Goal: Find specific page/section: Find specific page/section

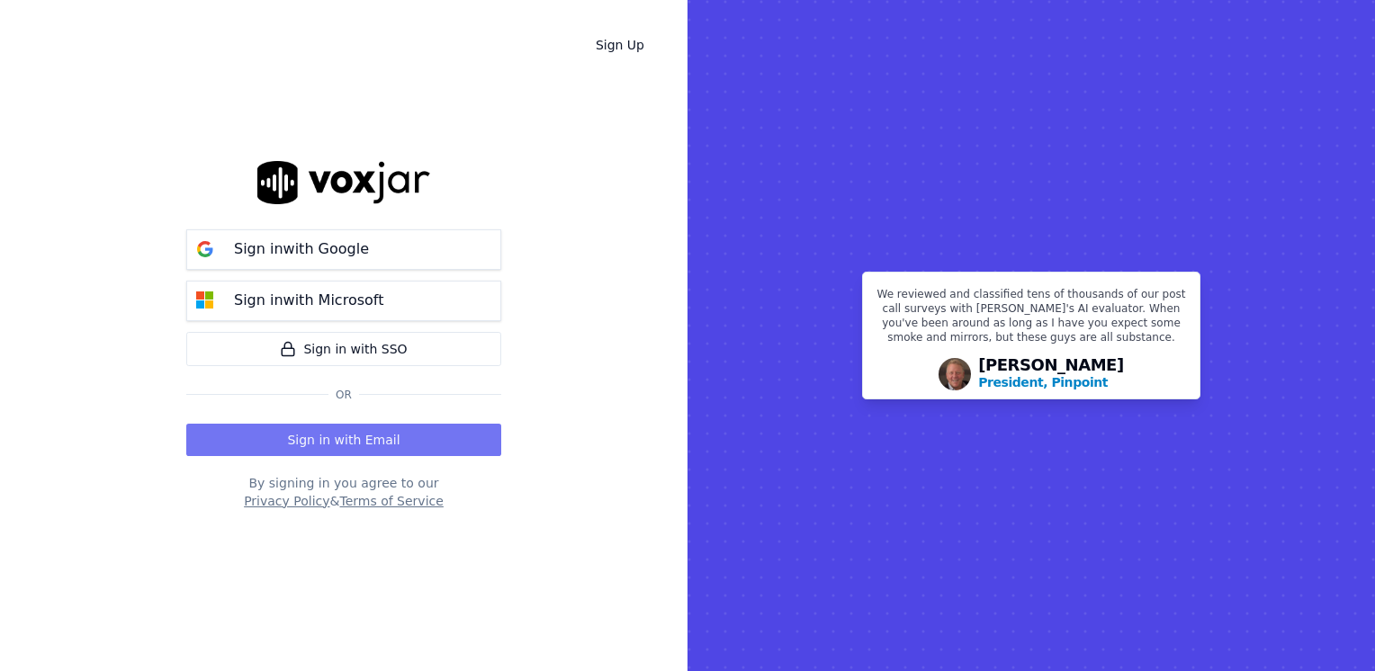
click at [382, 434] on button "Sign in with Email" at bounding box center [343, 440] width 315 height 32
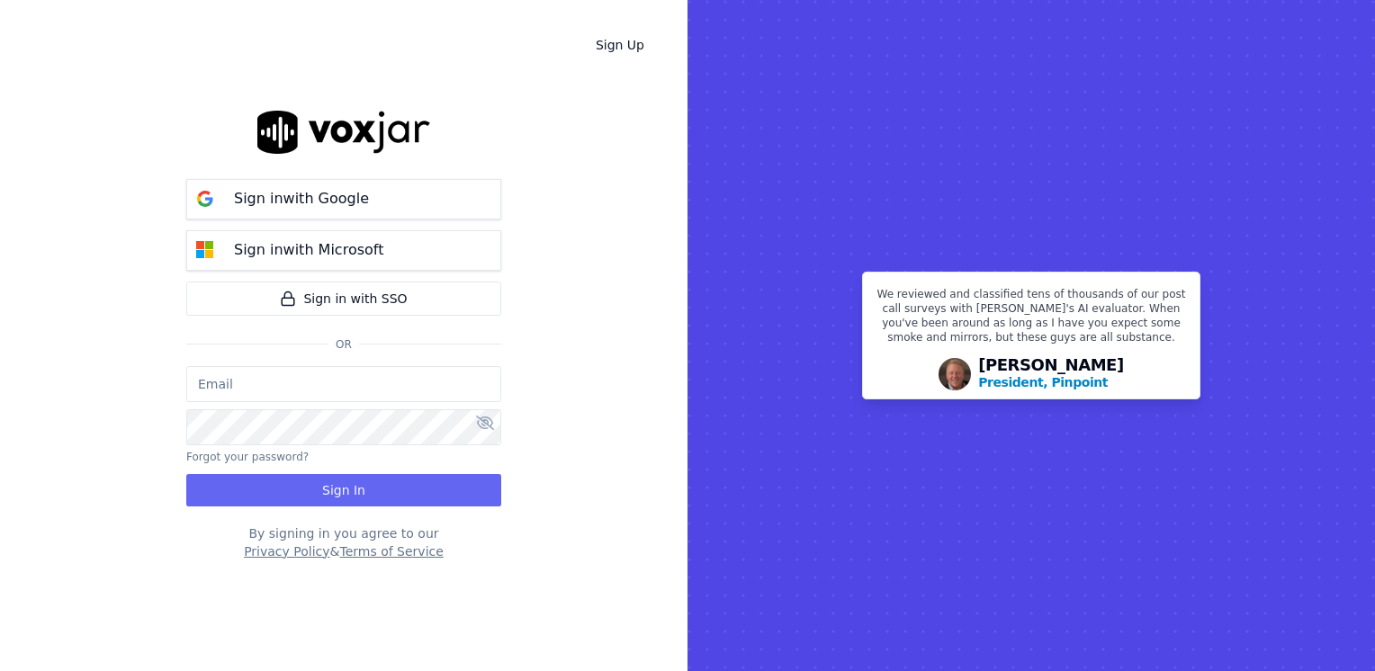
click at [395, 374] on input "email" at bounding box center [343, 384] width 315 height 36
type input "[EMAIL_ADDRESS][DOMAIN_NAME]"
click at [299, 457] on div "[EMAIL_ADDRESS][DOMAIN_NAME] Forgot your password? Sign In" at bounding box center [343, 436] width 315 height 140
click at [480, 431] on button at bounding box center [485, 424] width 18 height 22
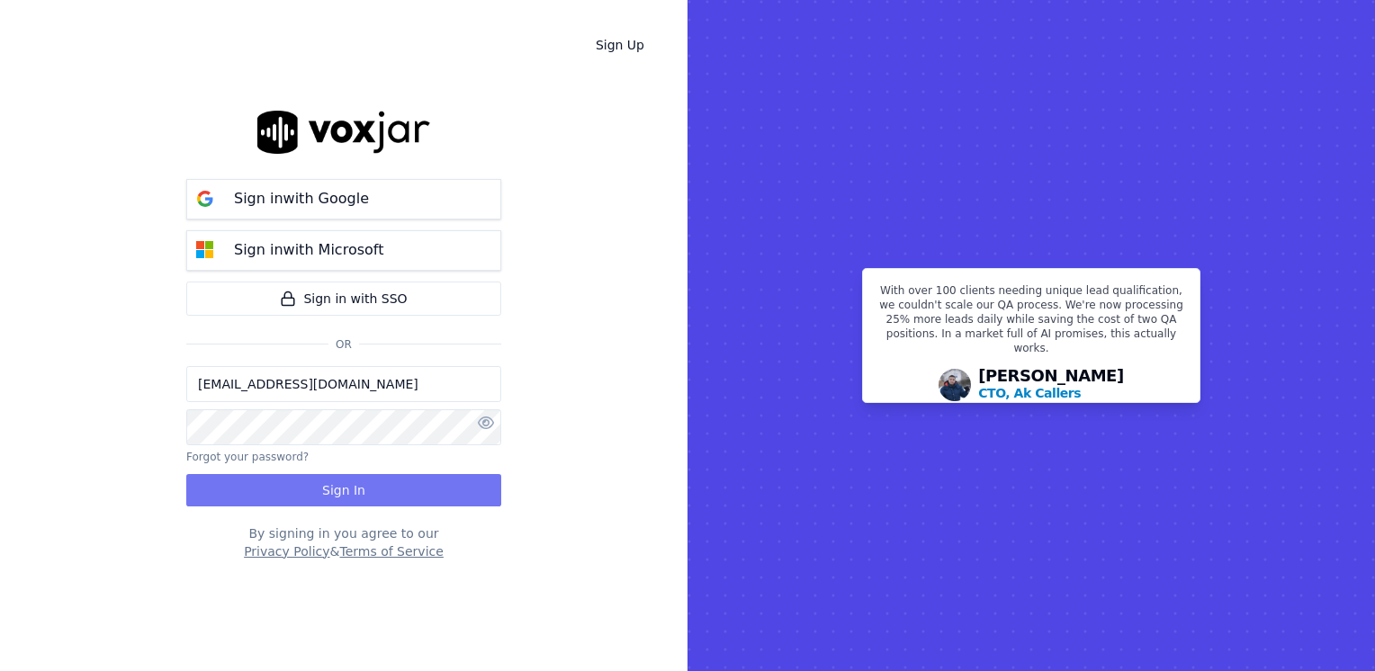
click at [370, 487] on button "Sign In" at bounding box center [343, 490] width 315 height 32
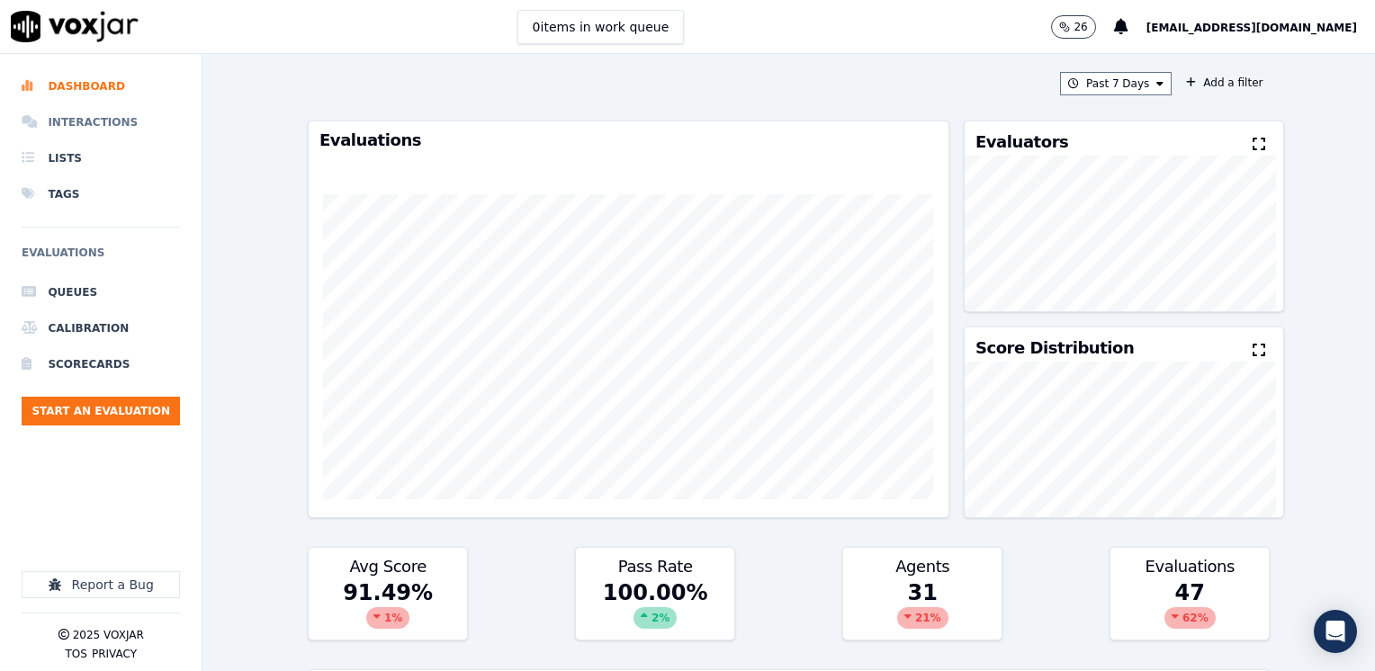
click at [90, 121] on li "Interactions" at bounding box center [101, 122] width 158 height 36
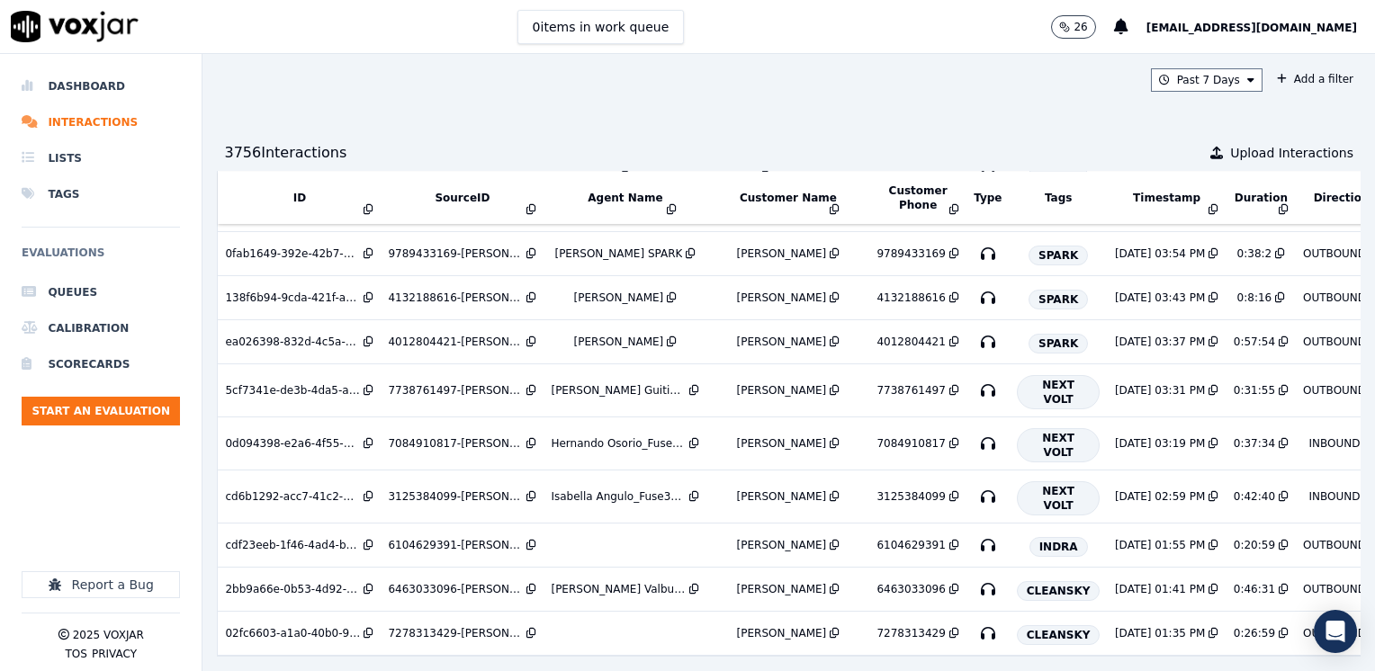
scroll to position [630, 0]
click at [615, 383] on div "Luis Guitierrez_Fuse3198_NGE" at bounding box center [618, 390] width 135 height 14
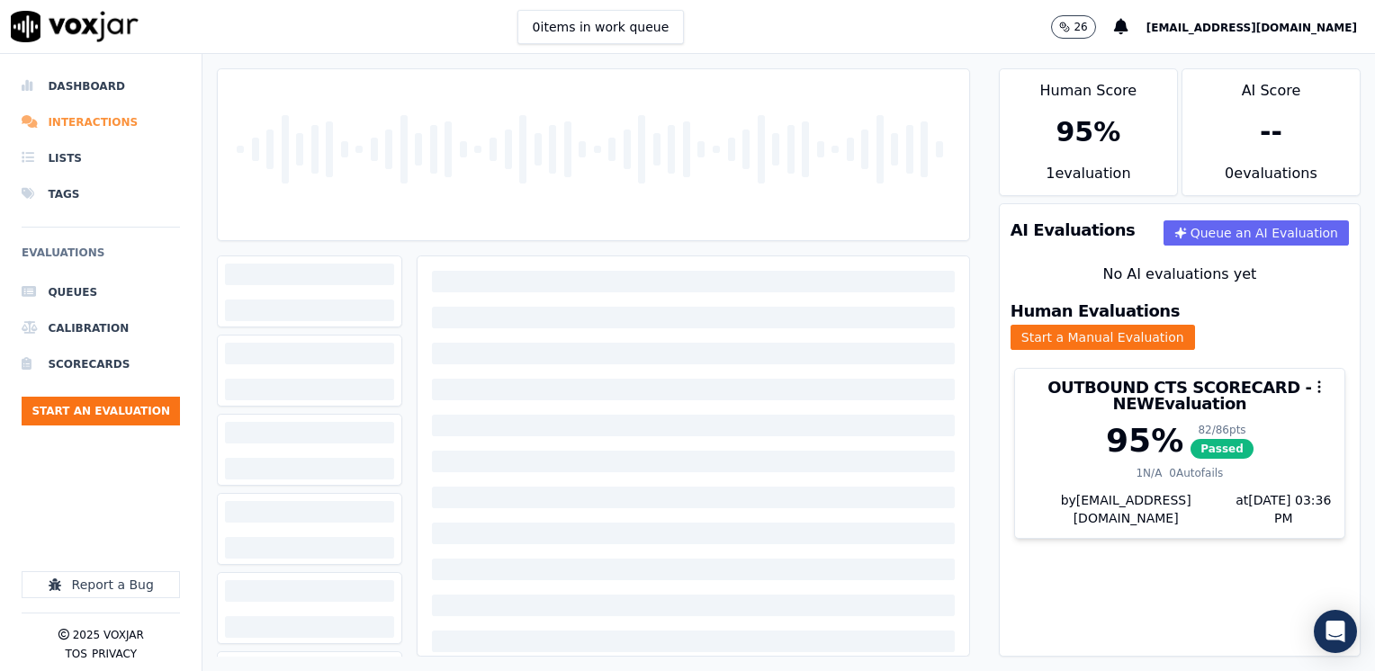
click at [103, 117] on li "Interactions" at bounding box center [101, 122] width 158 height 36
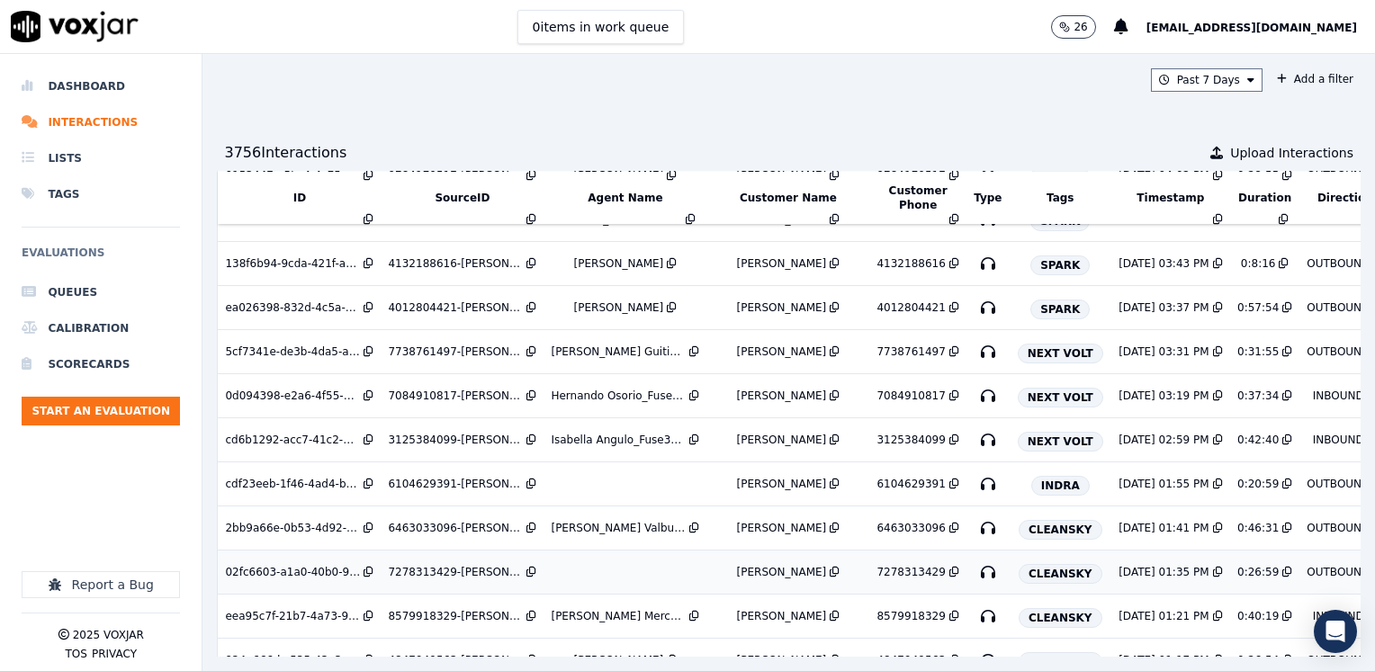
scroll to position [1181, 0]
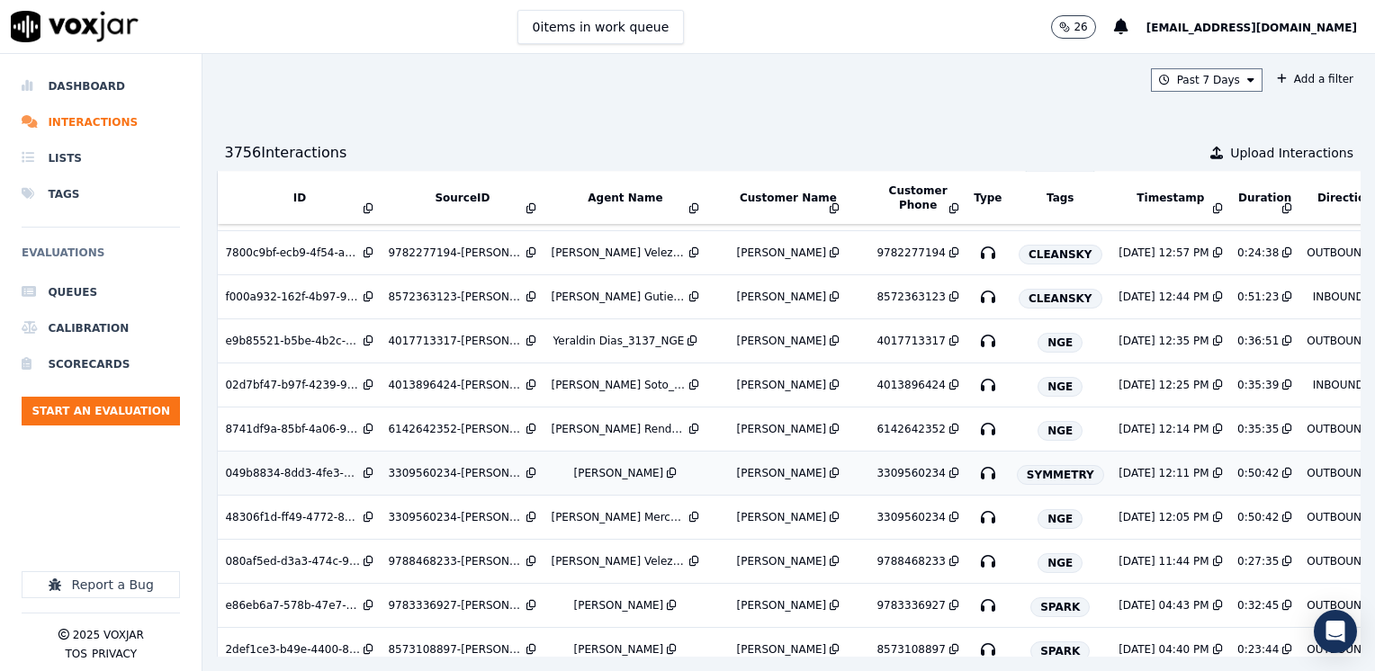
click at [580, 452] on td "Luis Mercado_SYMMETRY" at bounding box center [624, 474] width 163 height 44
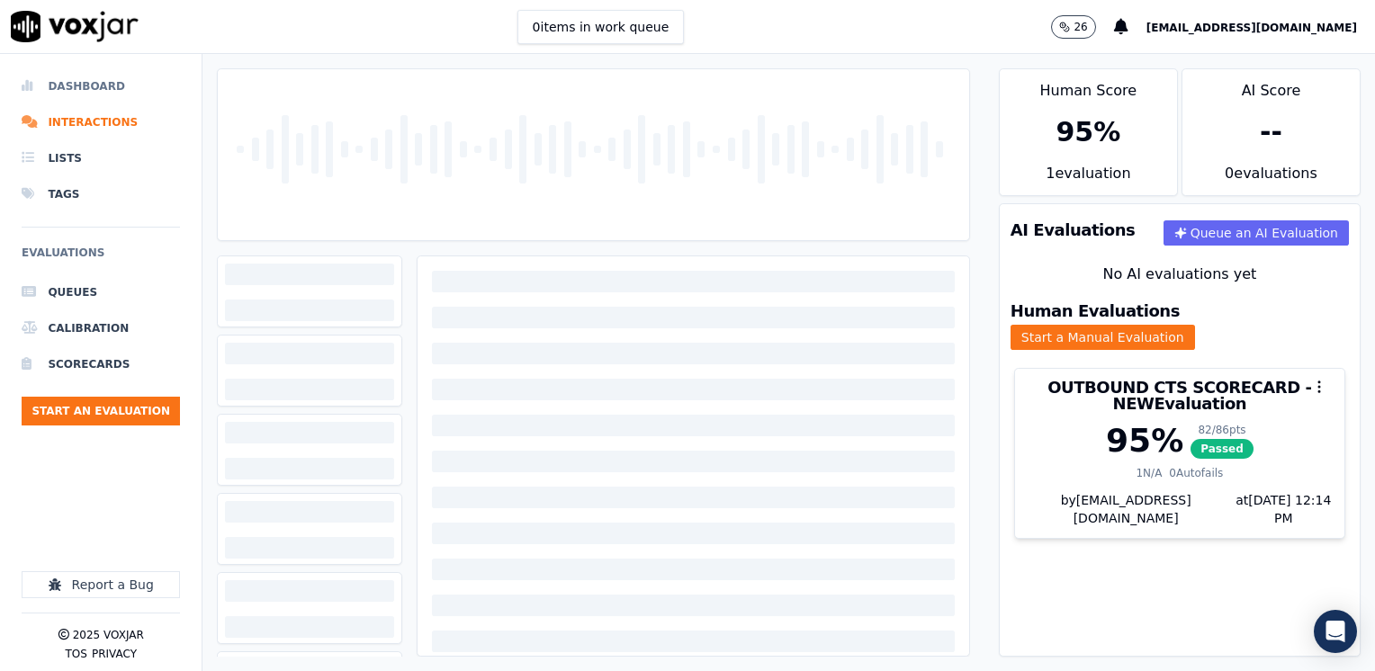
click at [114, 76] on li "Dashboard" at bounding box center [101, 86] width 158 height 36
